Goal: Information Seeking & Learning: Find specific fact

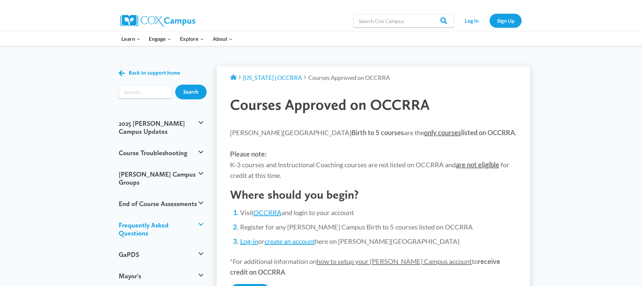
click at [186, 214] on button "Frequently Asked Questions" at bounding box center [160, 228] width 91 height 29
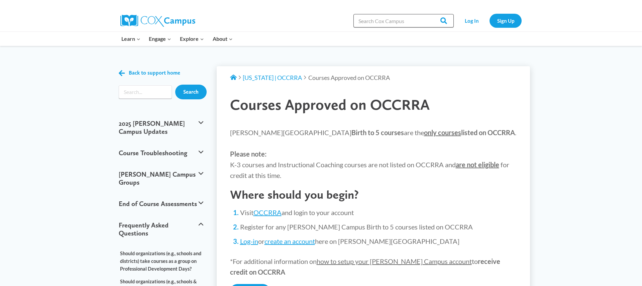
click at [364, 21] on input "Search in [URL][DOMAIN_NAME]" at bounding box center [404, 20] width 100 height 13
paste input "OCCRRA"
click at [407, 20] on input "why would a teacher not have access to aOCCRRA" at bounding box center [404, 20] width 100 height 13
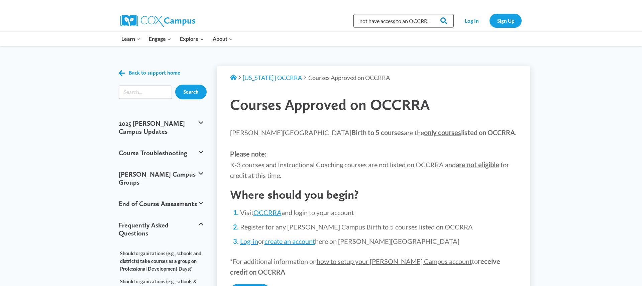
type input "why would a teacher not have access to an OCCRRA"
click at [429, 22] on input "Search" at bounding box center [441, 20] width 26 height 13
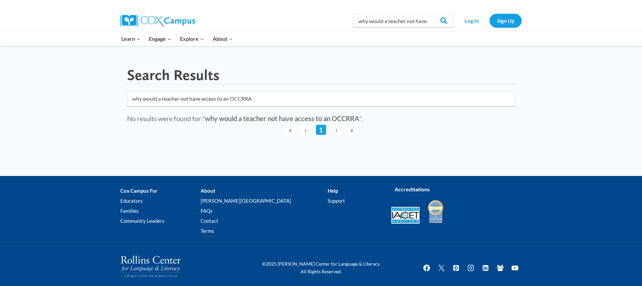
click at [260, 100] on input "why would a teacher not have access to an OCCRRA" at bounding box center [321, 98] width 388 height 15
click button "submit" at bounding box center [0, 0] width 0 height 0
click at [273, 100] on input "why would a teacher not have access to an OCCRRA course" at bounding box center [321, 98] width 388 height 15
click button "submit" at bounding box center [0, 0] width 0 height 0
type input "why would a teacher not have access to an OCCRRA"
